Goal: Task Accomplishment & Management: Use online tool/utility

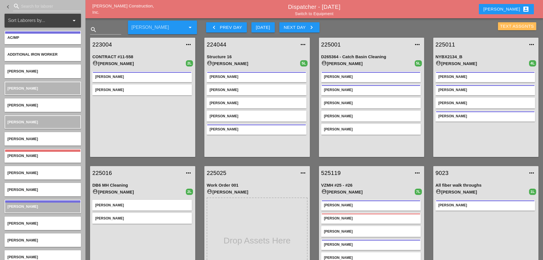
click at [511, 27] on div "Text Assgnts" at bounding box center [518, 26] width 34 height 7
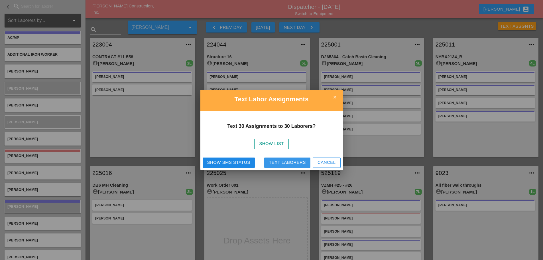
click at [286, 158] on button "Text Laborers" at bounding box center [287, 162] width 46 height 10
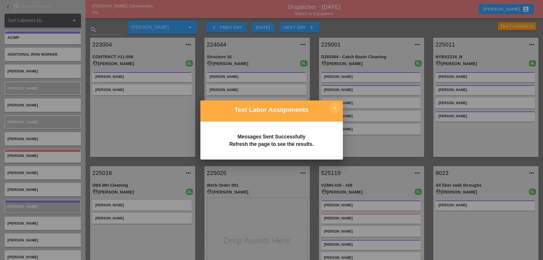
click at [337, 107] on icon "close" at bounding box center [334, 107] width 11 height 11
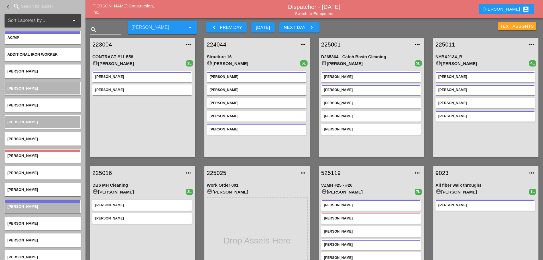
click at [505, 27] on div "Text Assgnts" at bounding box center [518, 26] width 34 height 7
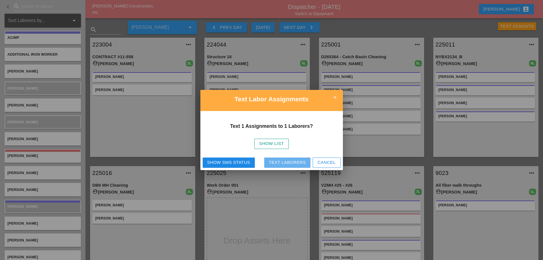
click at [282, 162] on div "Text Laborers" at bounding box center [287, 162] width 37 height 7
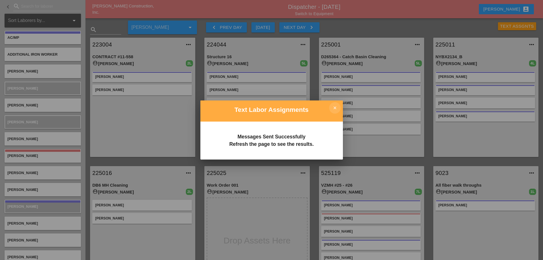
click at [338, 108] on icon "close" at bounding box center [334, 107] width 11 height 11
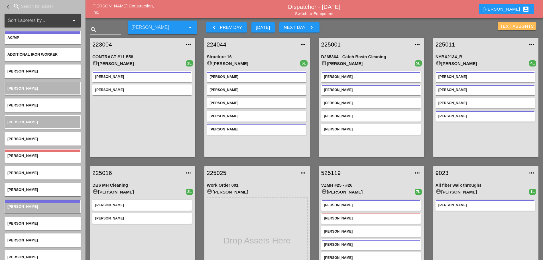
click at [507, 26] on div "Text Assgnts" at bounding box center [518, 26] width 34 height 7
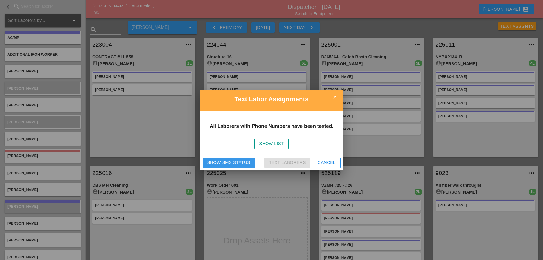
click at [230, 159] on button "Show SMS Status" at bounding box center [229, 162] width 52 height 10
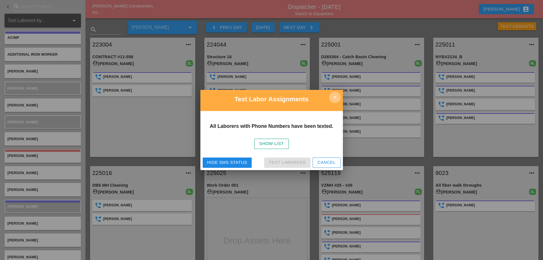
click at [337, 95] on icon "close" at bounding box center [334, 97] width 11 height 11
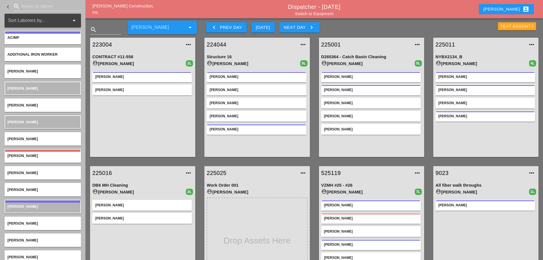
click at [501, 25] on div "Text Assgnts" at bounding box center [518, 26] width 34 height 7
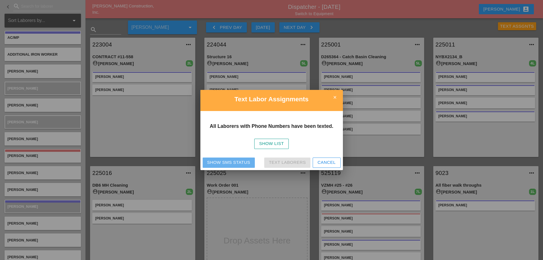
drag, startPoint x: 216, startPoint y: 161, endPoint x: 279, endPoint y: 137, distance: 66.8
click at [219, 160] on div "Show SMS Status" at bounding box center [228, 162] width 43 height 7
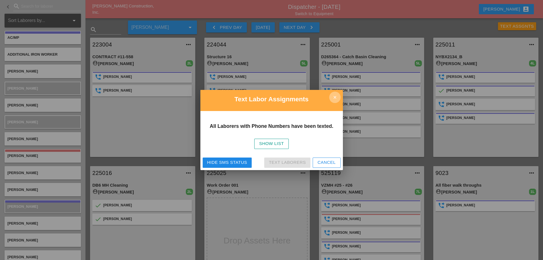
click at [339, 95] on icon "close" at bounding box center [334, 97] width 11 height 11
